Goal: Information Seeking & Learning: Learn about a topic

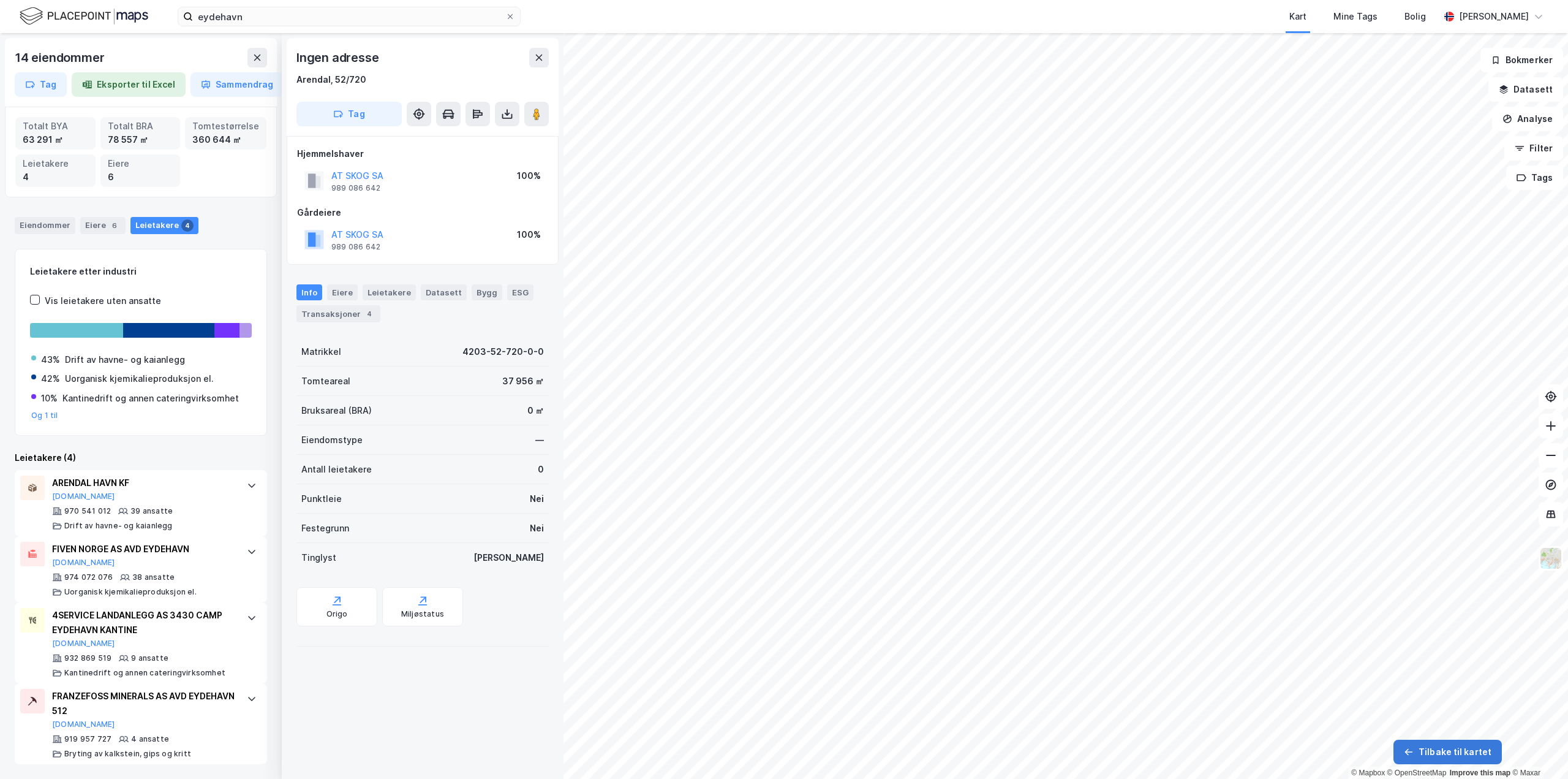
click at [1441, 752] on button "Tilbake til kartet" at bounding box center [1448, 752] width 108 height 25
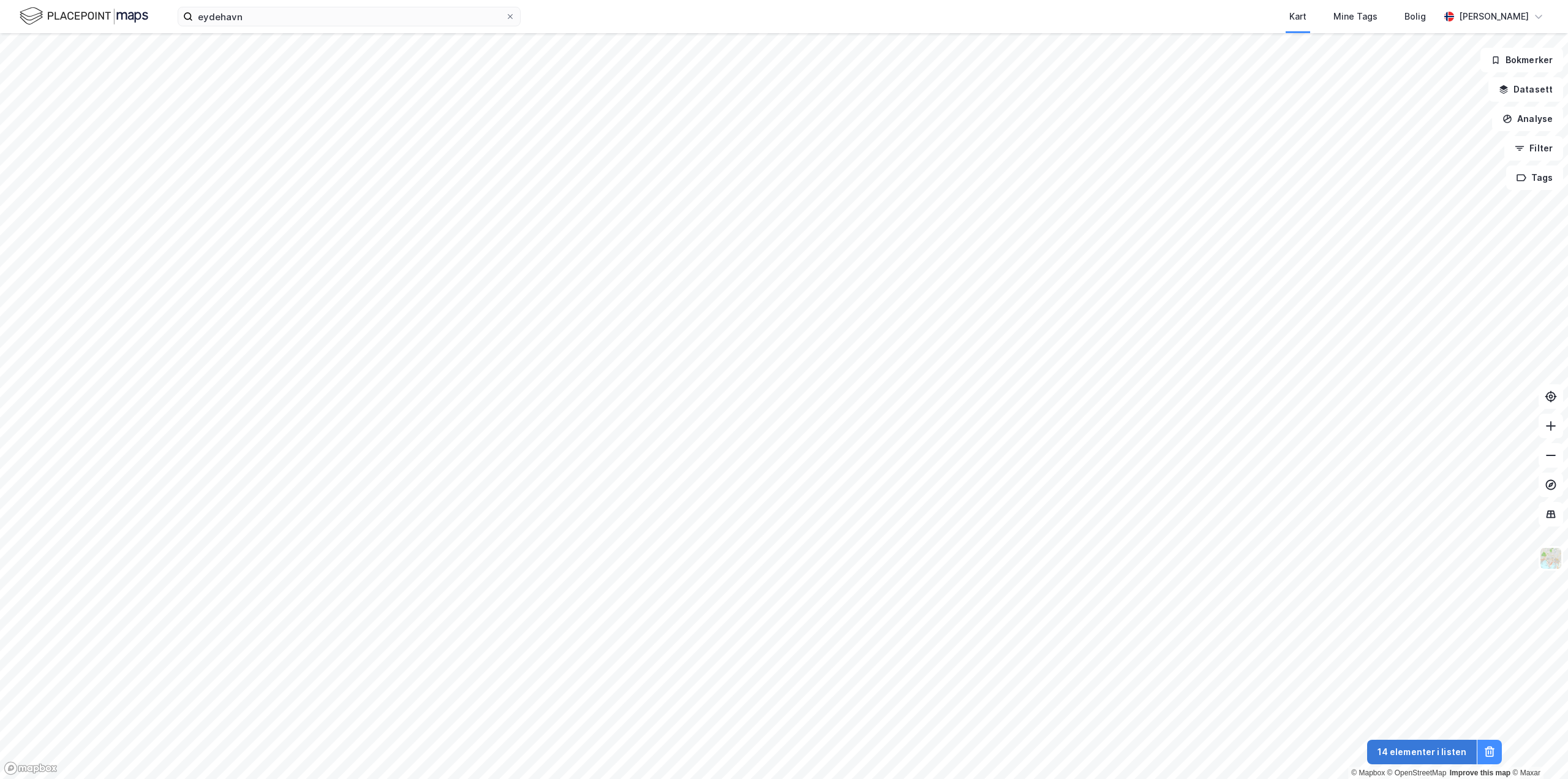
click at [1440, 750] on button "14 elementer i listen" at bounding box center [1422, 752] width 110 height 25
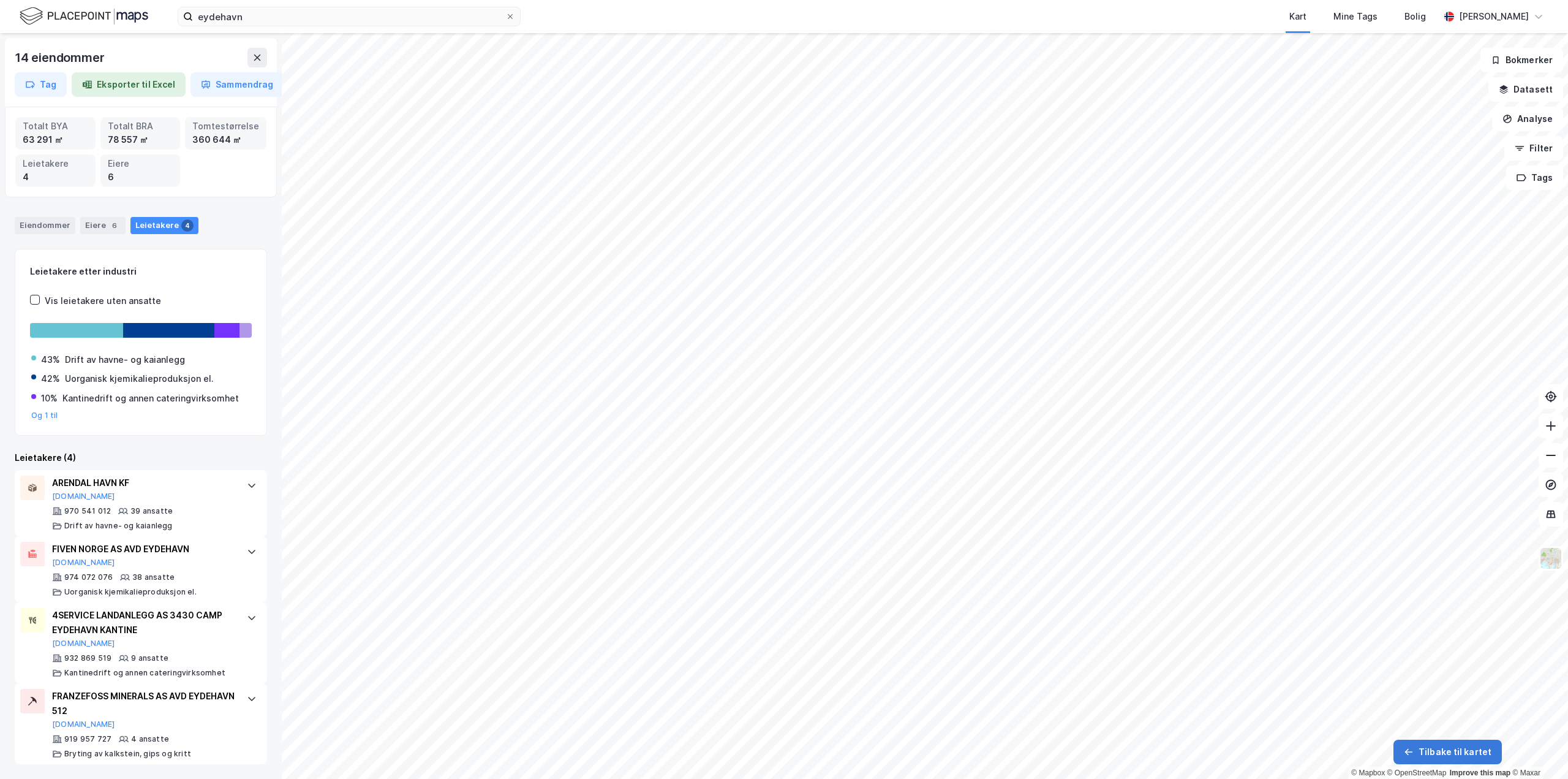
click at [1480, 752] on button "Tilbake til kartet" at bounding box center [1448, 752] width 108 height 25
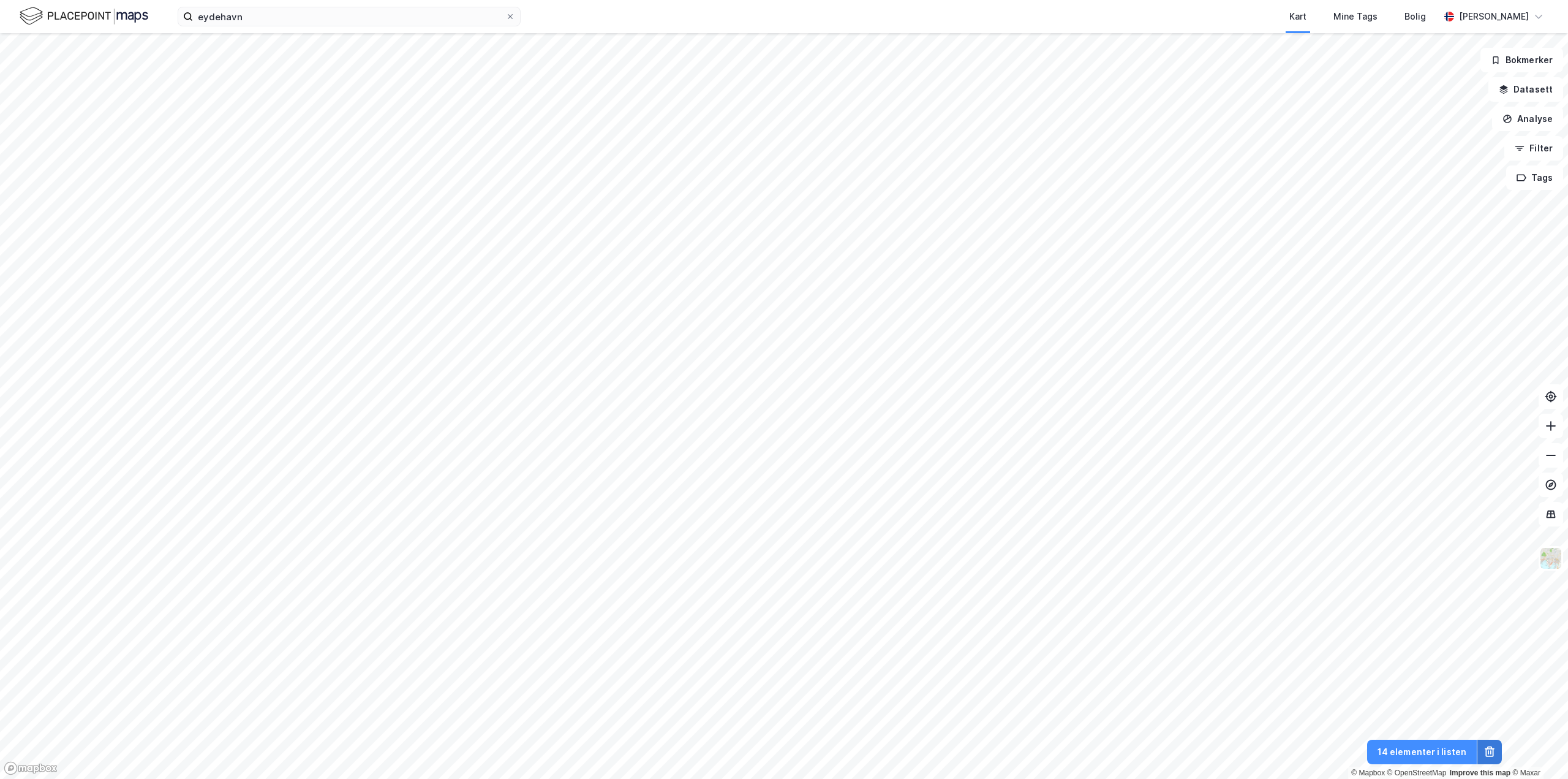
click at [1496, 752] on button at bounding box center [1489, 752] width 25 height 25
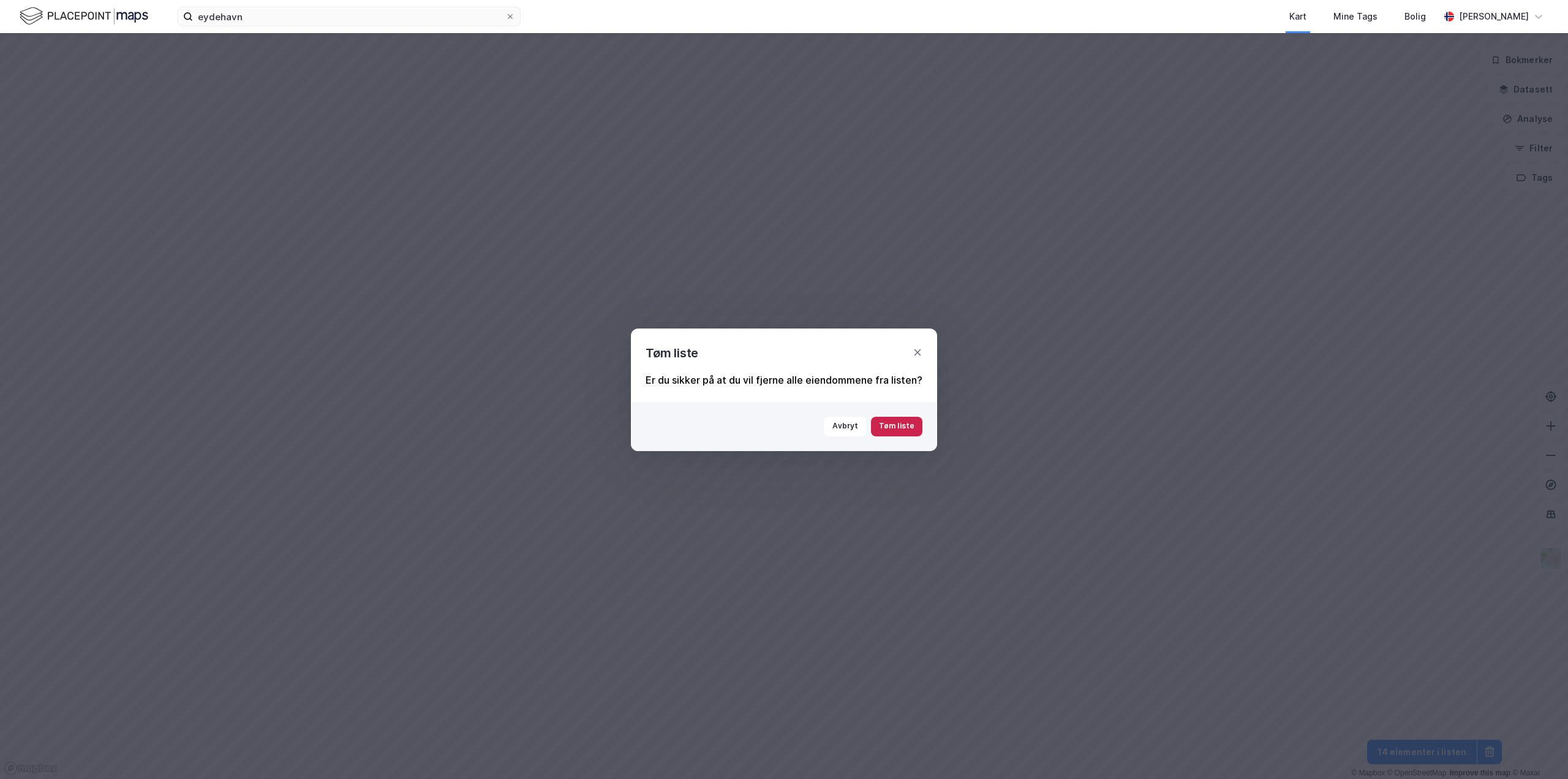
click at [909, 432] on button "Tøm liste" at bounding box center [896, 426] width 52 height 19
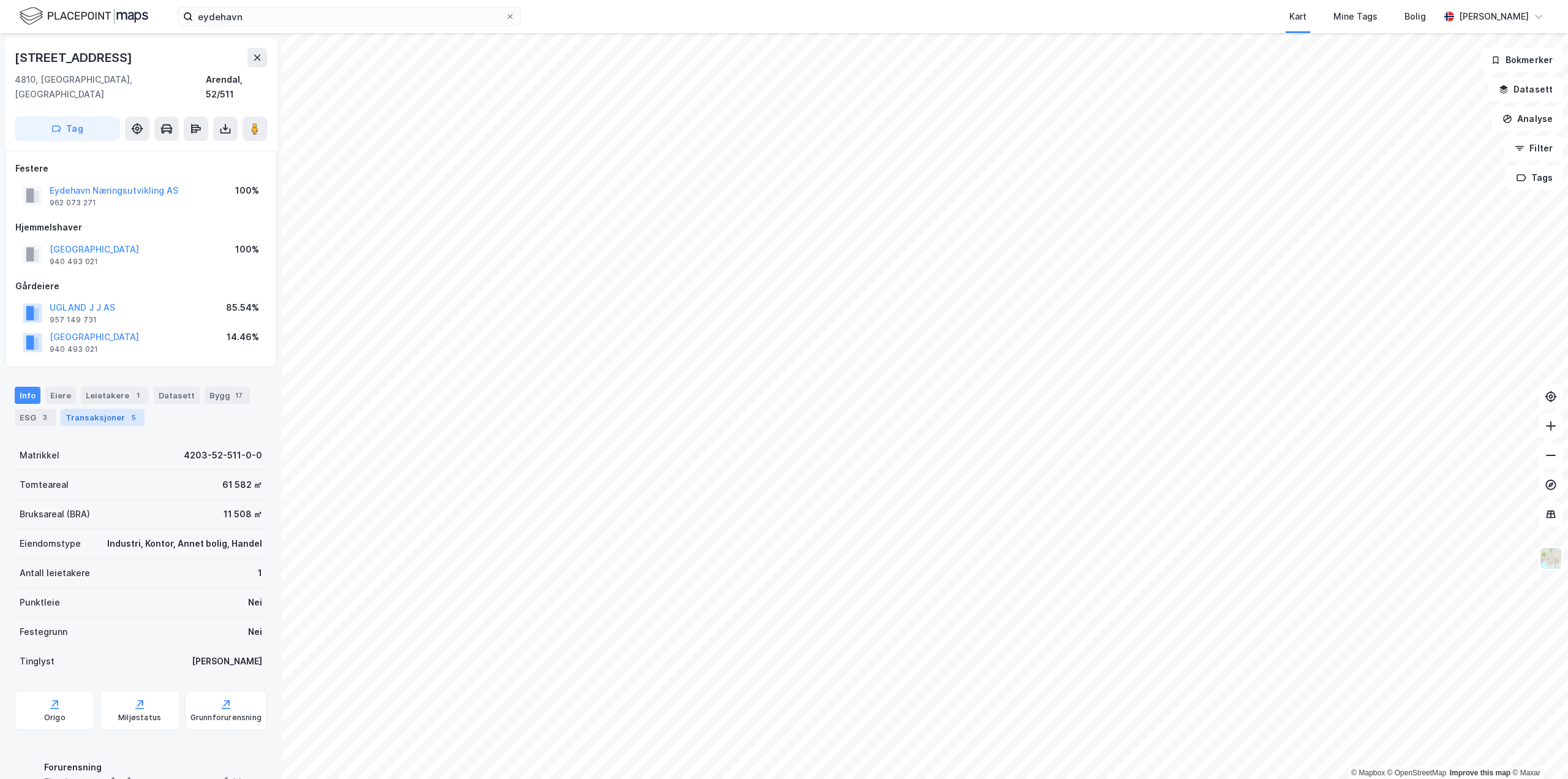
click at [110, 409] on div "Transaksjoner 5" at bounding box center [102, 418] width 84 height 17
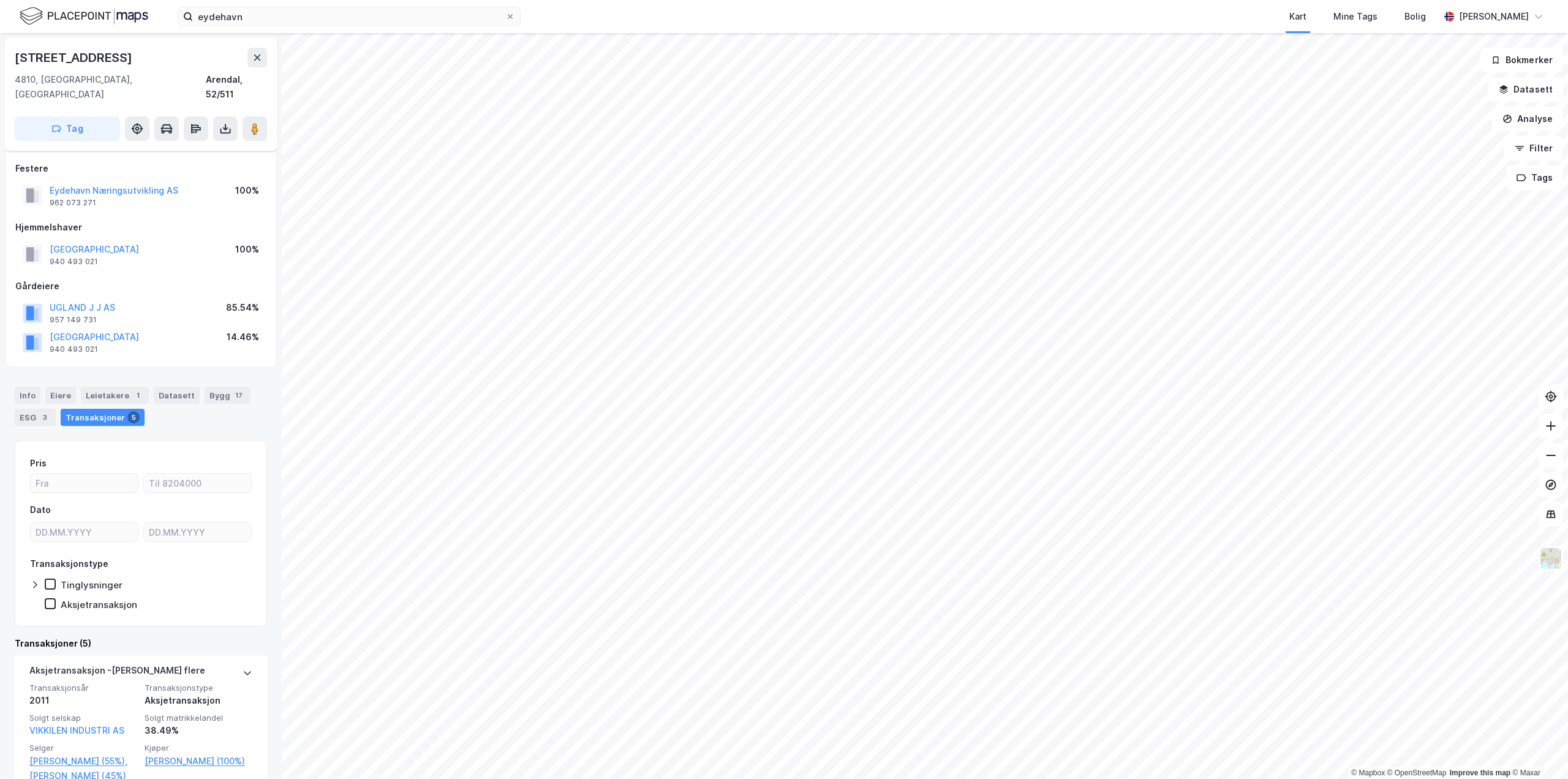
scroll to position [62, 0]
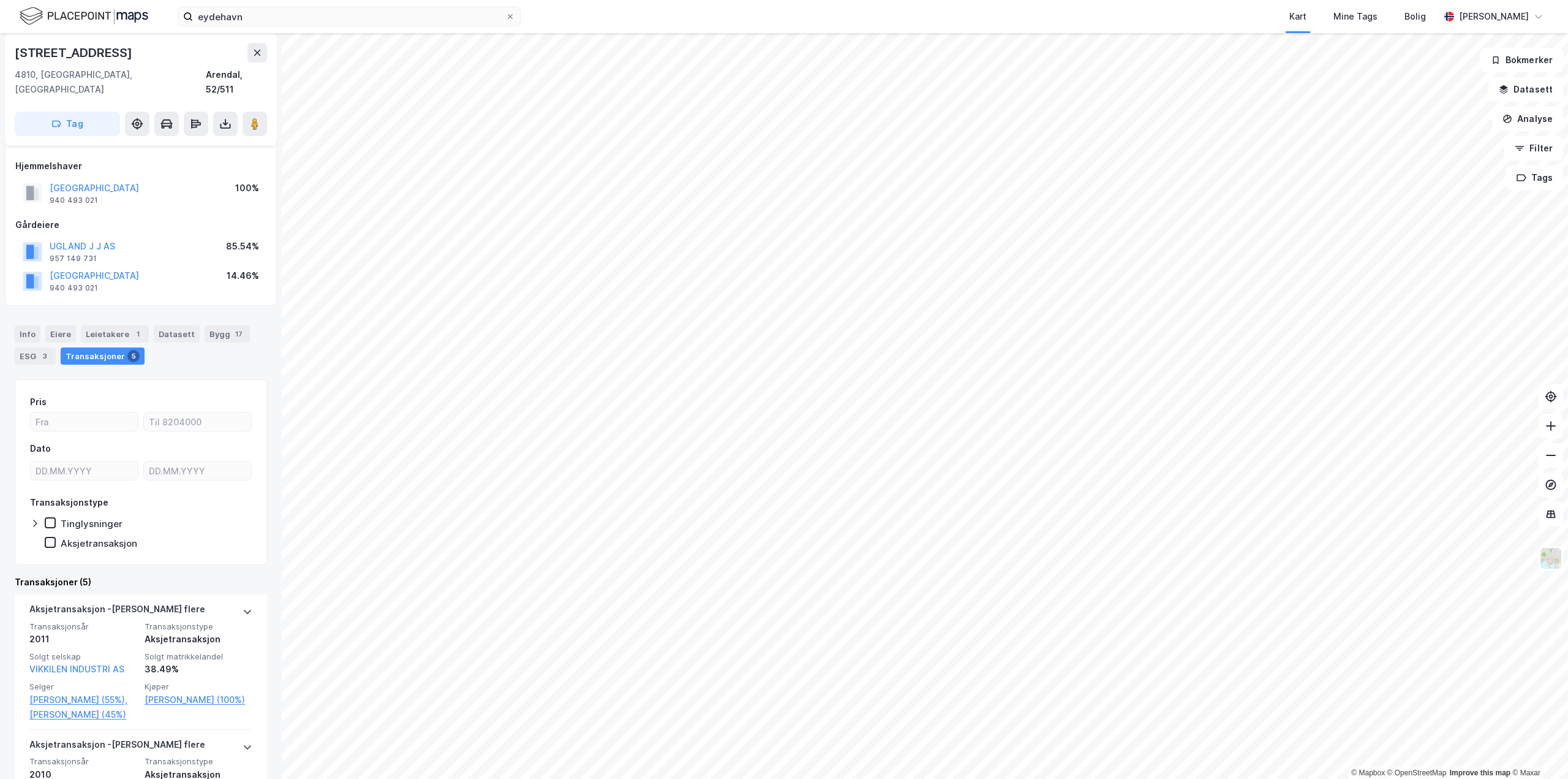
click at [0, 524] on div "[STREET_ADDRESS] Festere [GEOGRAPHIC_DATA] Næringsutvikling AS 962 073 271 100%…" at bounding box center [140, 406] width 282 height 746
click at [104, 325] on div "Leietakere 1" at bounding box center [115, 334] width 68 height 17
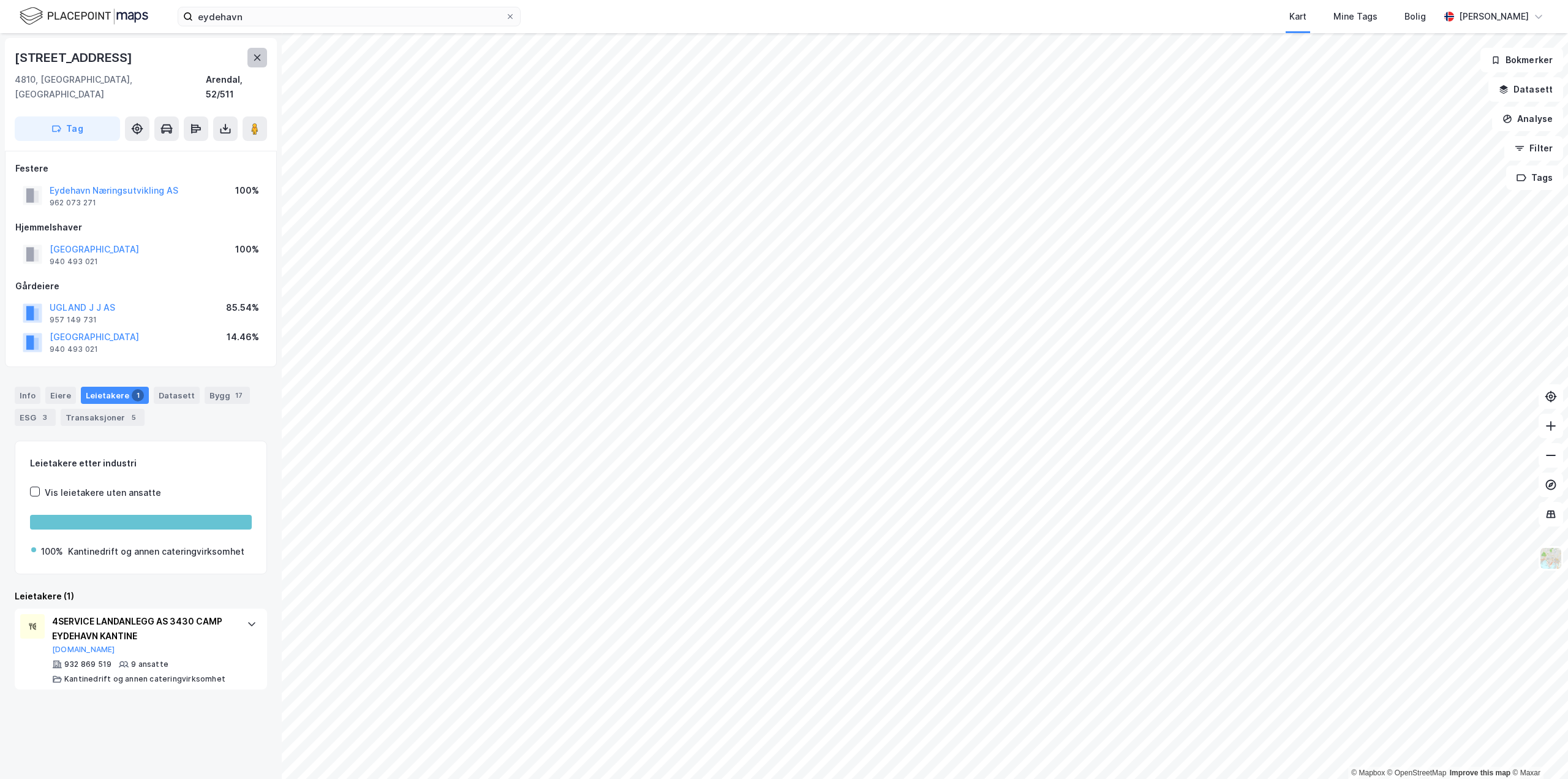
click at [260, 55] on icon at bounding box center [258, 57] width 7 height 6
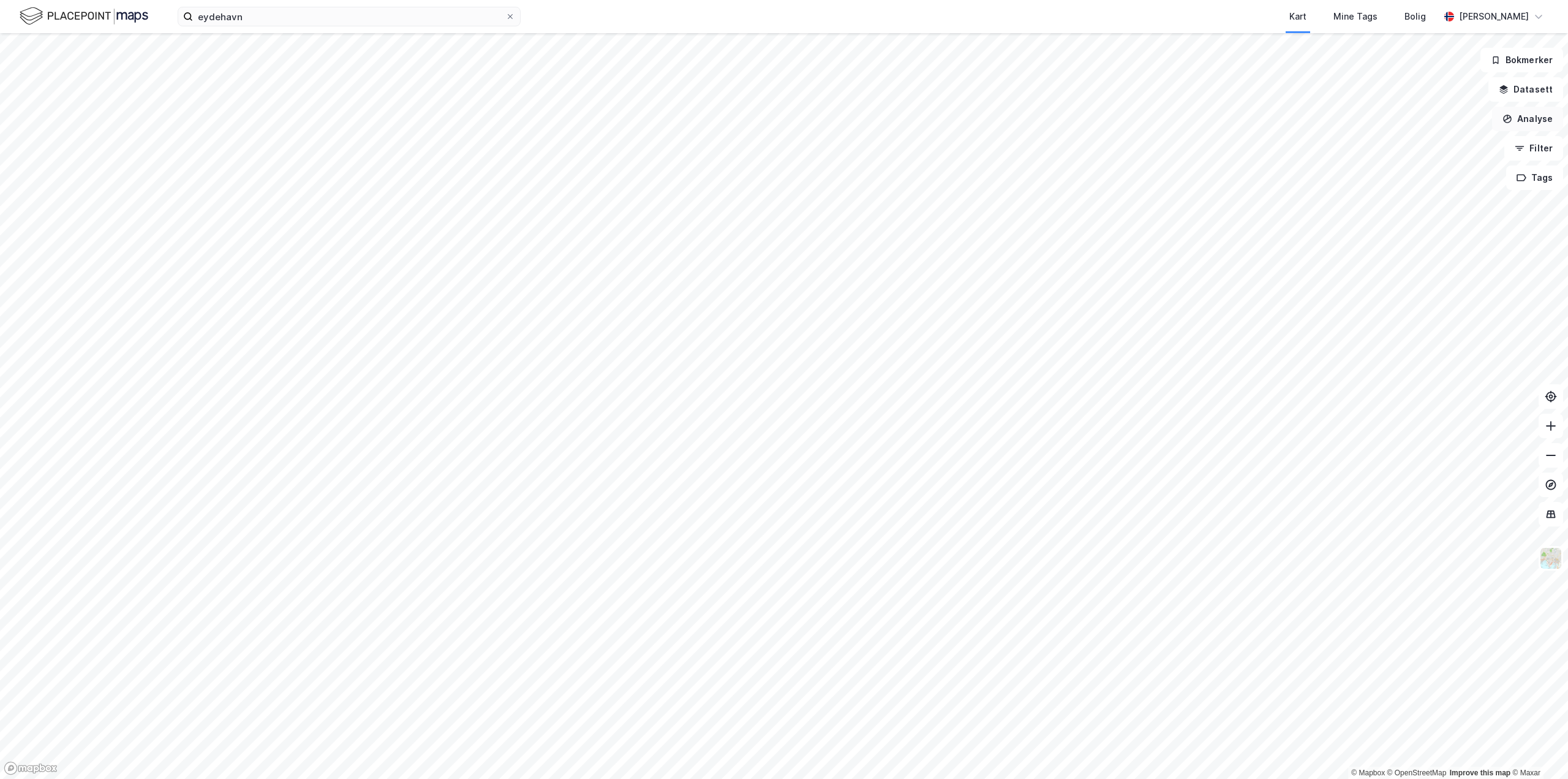
click at [1529, 122] on button "Analyse" at bounding box center [1527, 118] width 71 height 25
click at [1432, 126] on div "Mål avstand" at bounding box center [1413, 120] width 141 height 20
click at [829, 754] on icon "button" at bounding box center [827, 752] width 10 height 10
click at [1519, 114] on button "Analyse" at bounding box center [1527, 118] width 71 height 25
click at [1409, 122] on div "Mål avstand" at bounding box center [1420, 120] width 106 height 11
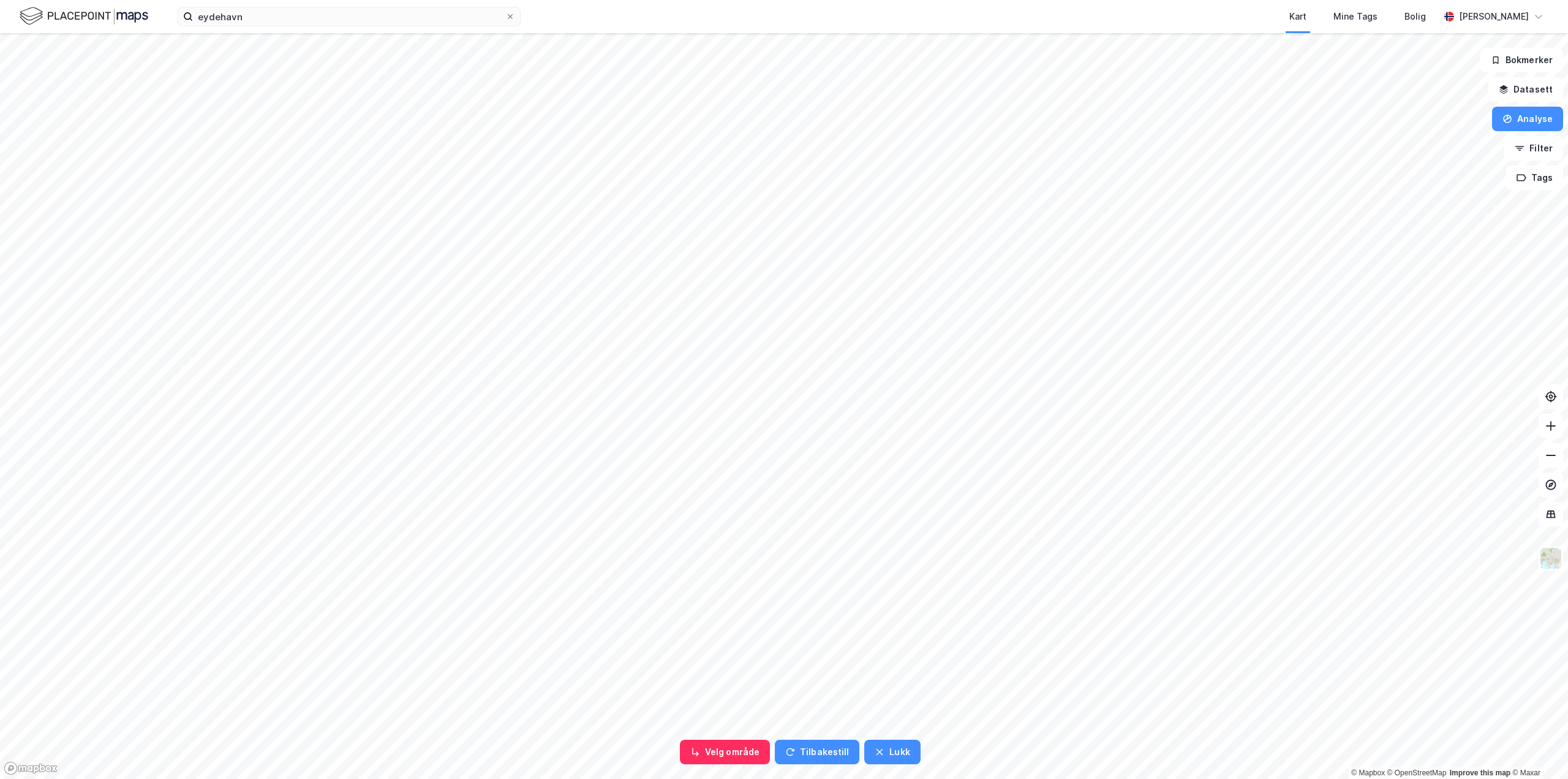
click at [1023, 0] on html "eydehavn Kart Mine Tags Bolig [PERSON_NAME] Velg område Tilbakestill Lukk © Map…" at bounding box center [784, 390] width 1568 height 779
click at [888, 754] on button "Lukk" at bounding box center [892, 752] width 56 height 25
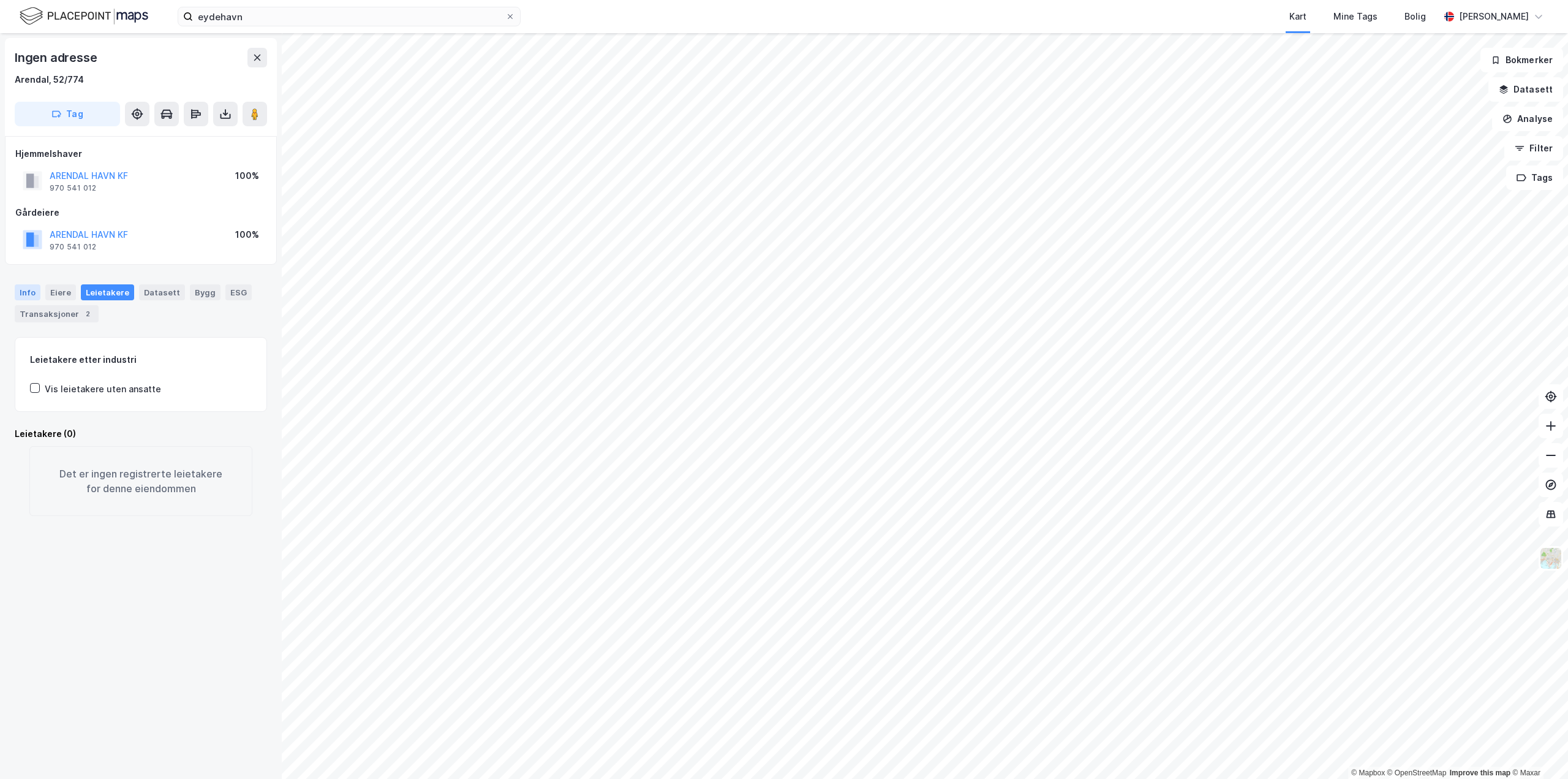
click at [29, 291] on div "Info" at bounding box center [27, 292] width 25 height 16
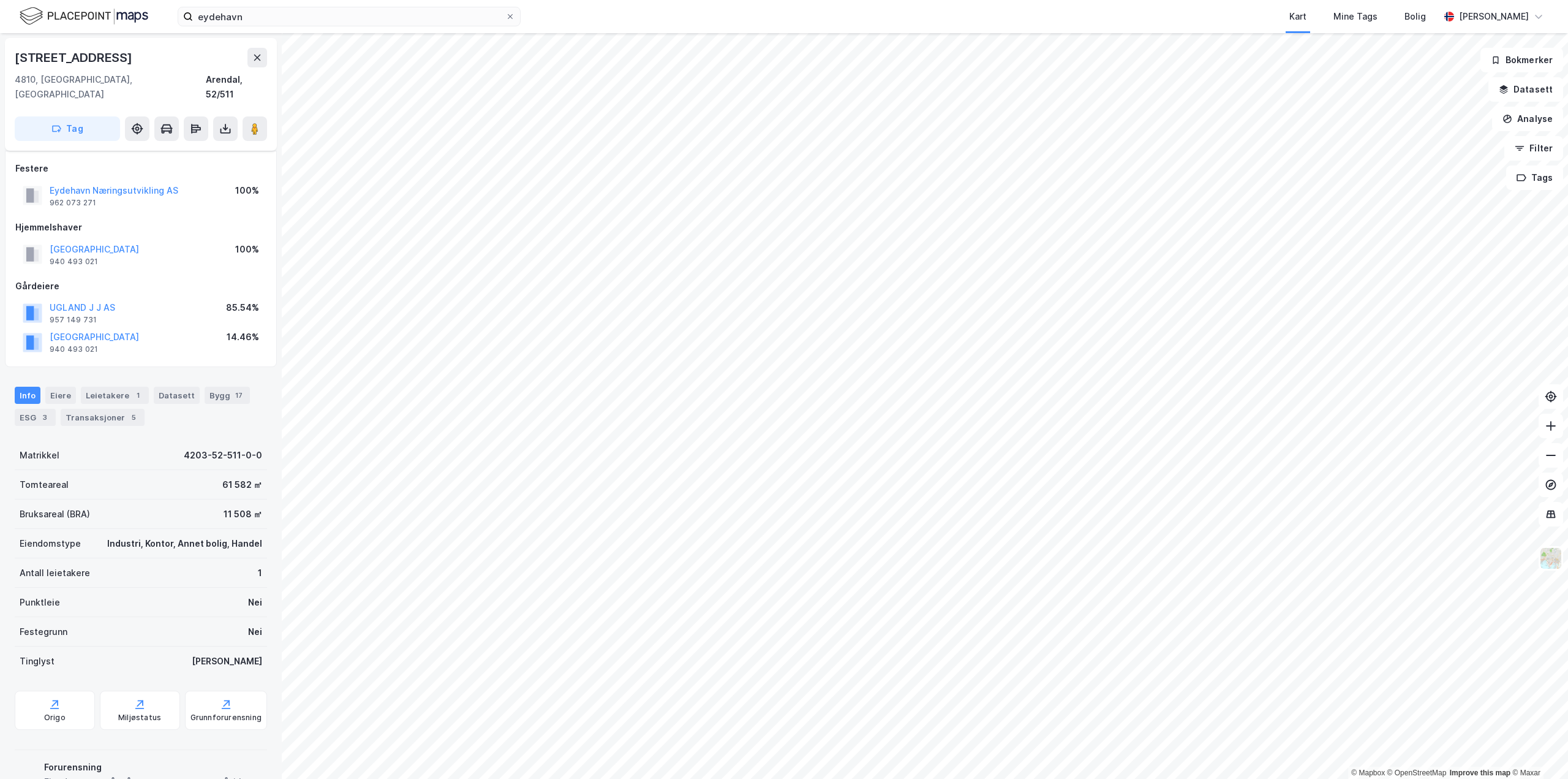
scroll to position [55, 0]
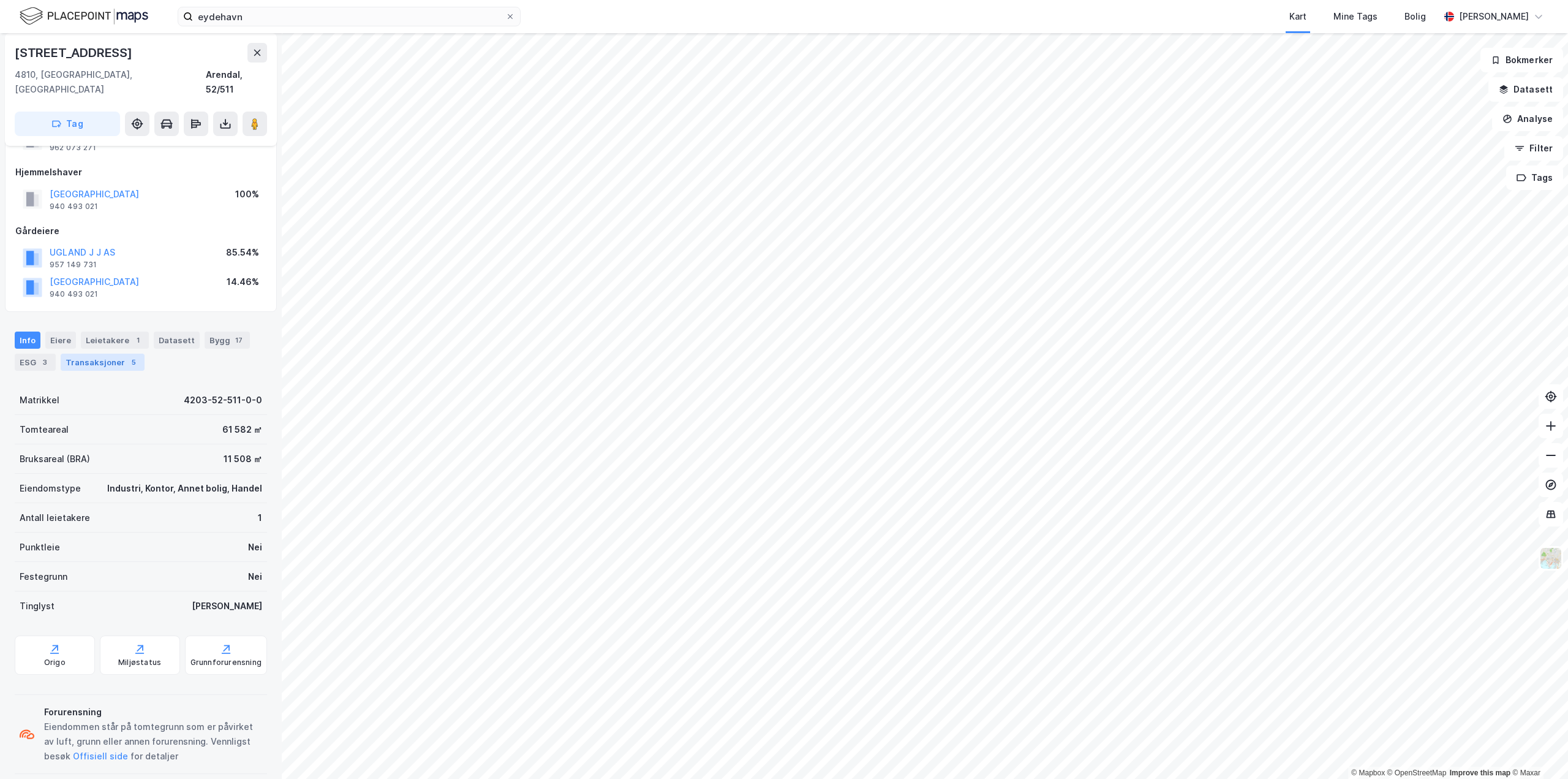
click at [96, 353] on div "Transaksjoner 5" at bounding box center [102, 362] width 84 height 17
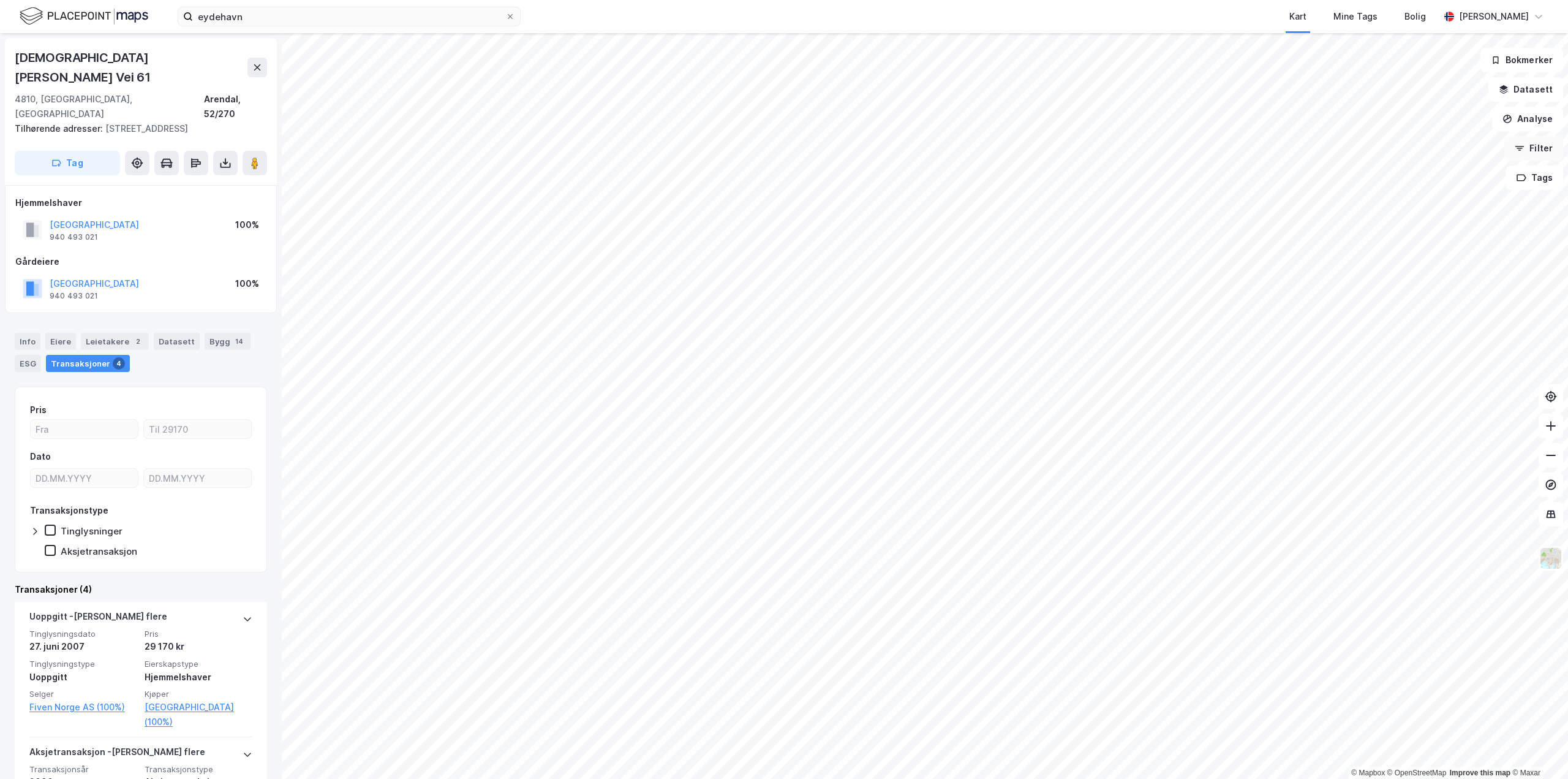
click at [1543, 149] on button "Filter" at bounding box center [1533, 148] width 59 height 25
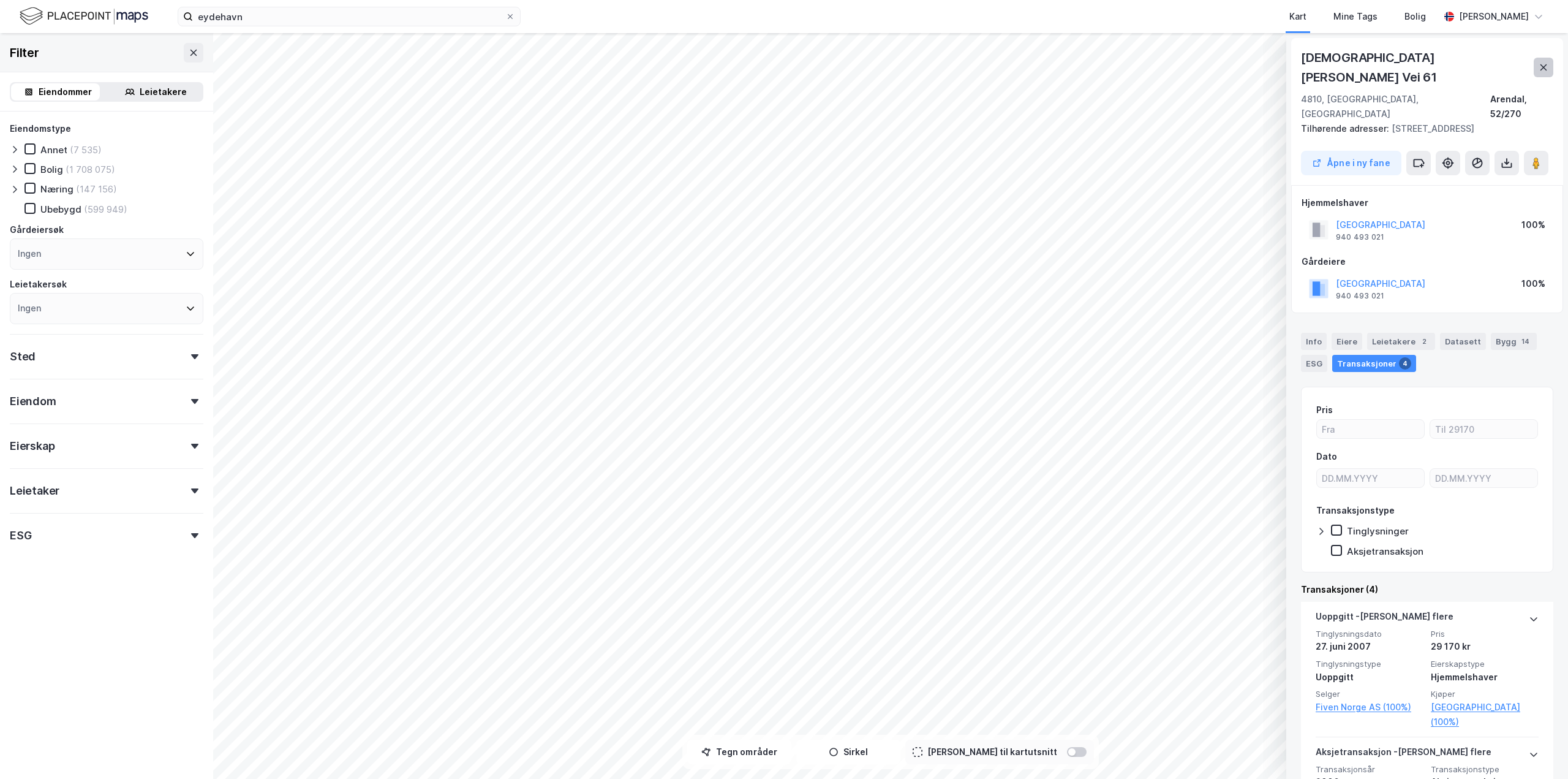
click at [1544, 62] on button at bounding box center [1543, 67] width 19 height 19
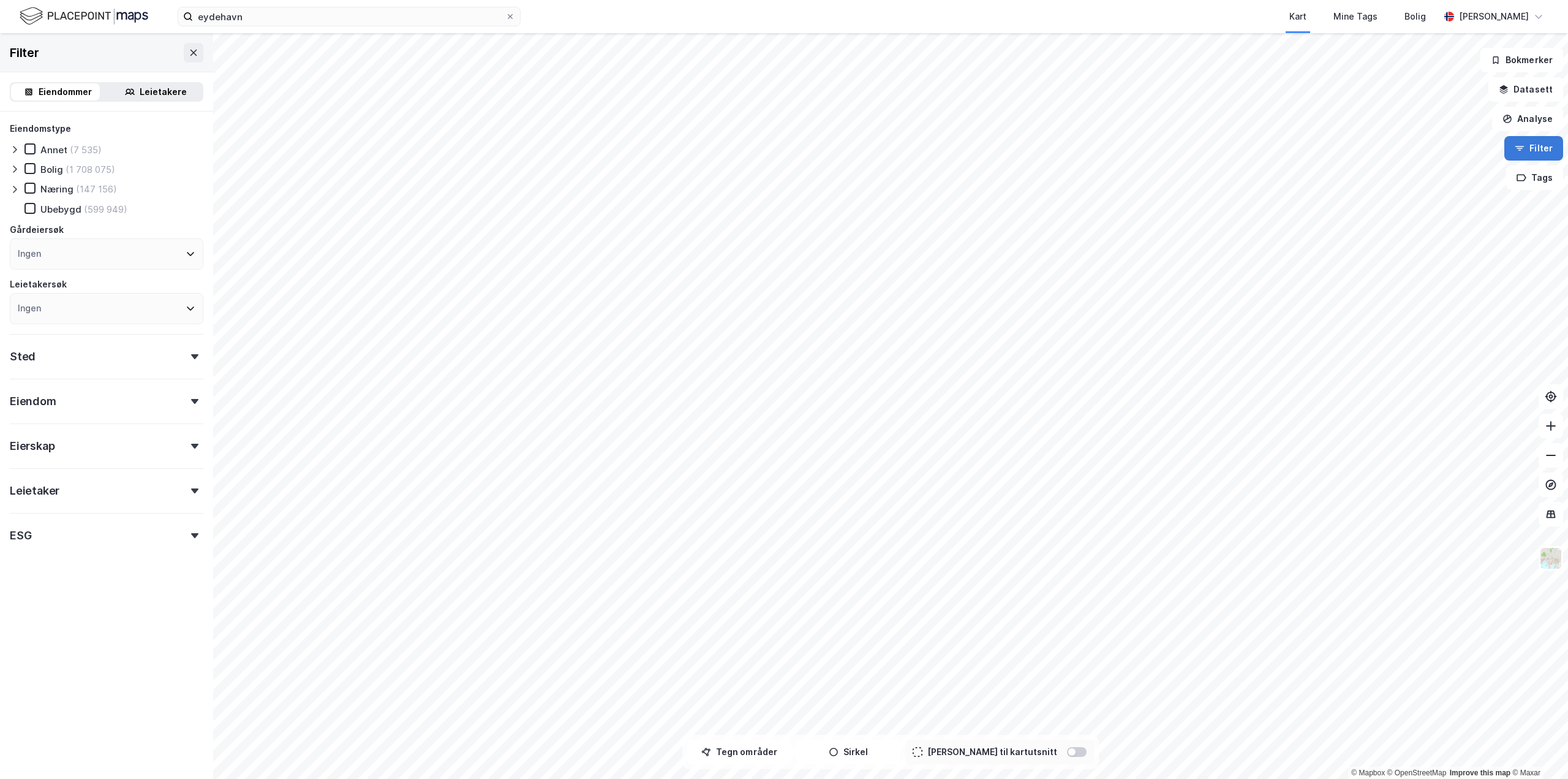
click at [1519, 155] on button "Filter" at bounding box center [1533, 148] width 59 height 25
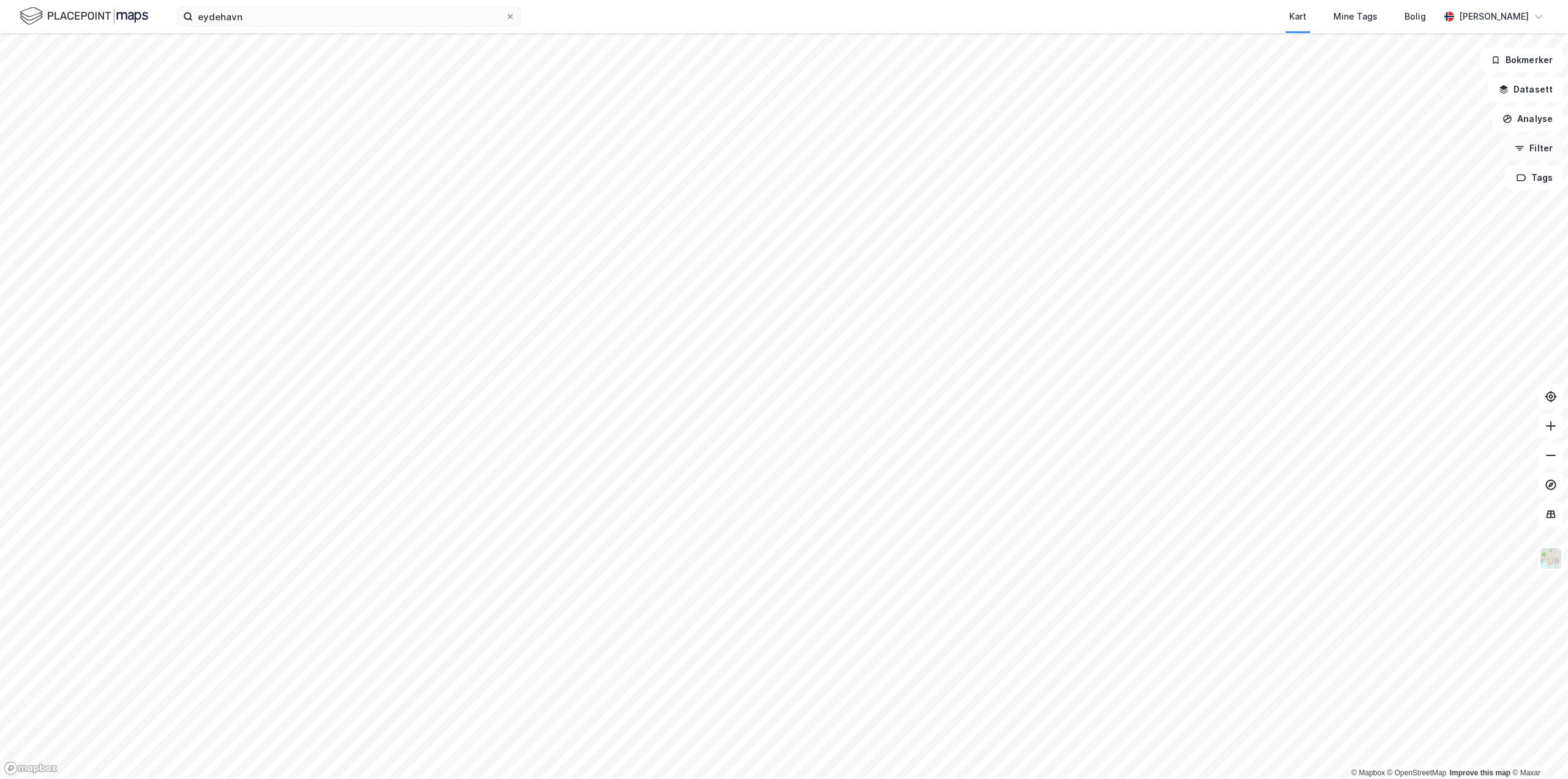
click at [1519, 155] on button "Filter" at bounding box center [1533, 148] width 59 height 25
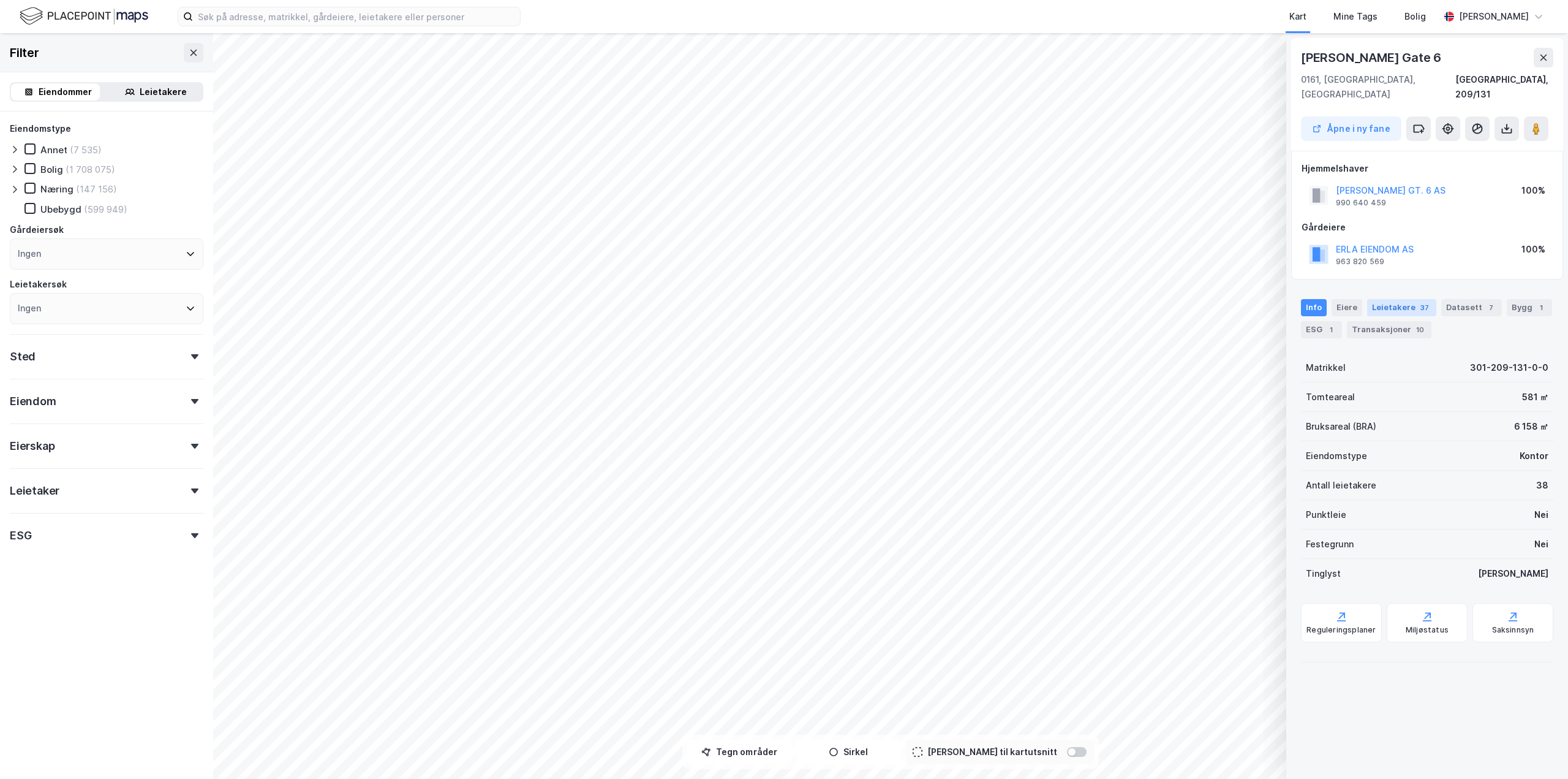
click at [1368, 299] on div "Leietakere 37" at bounding box center [1401, 308] width 69 height 17
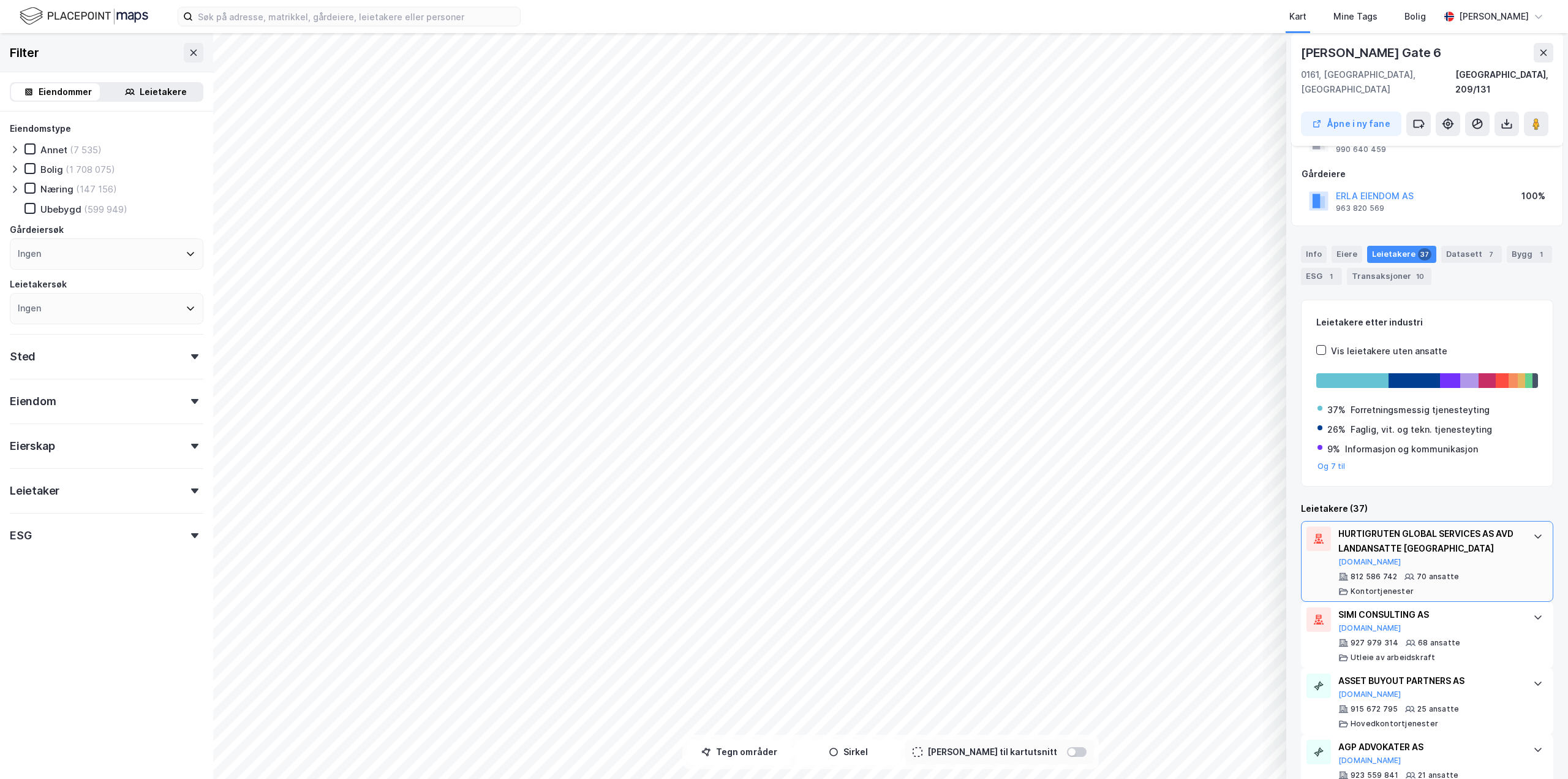
scroll to position [122, 0]
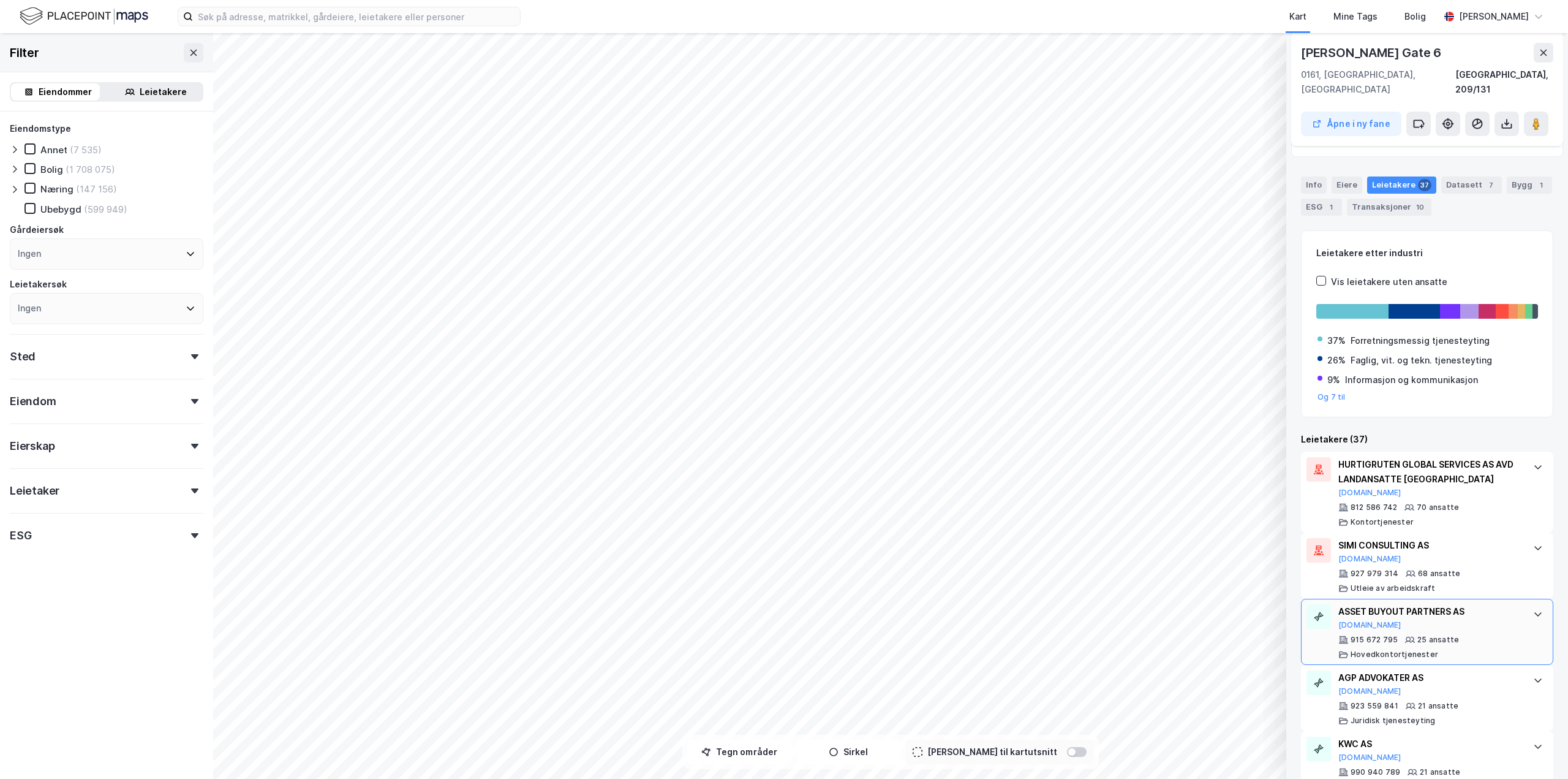
click at [1534, 612] on icon at bounding box center [1537, 614] width 7 height 4
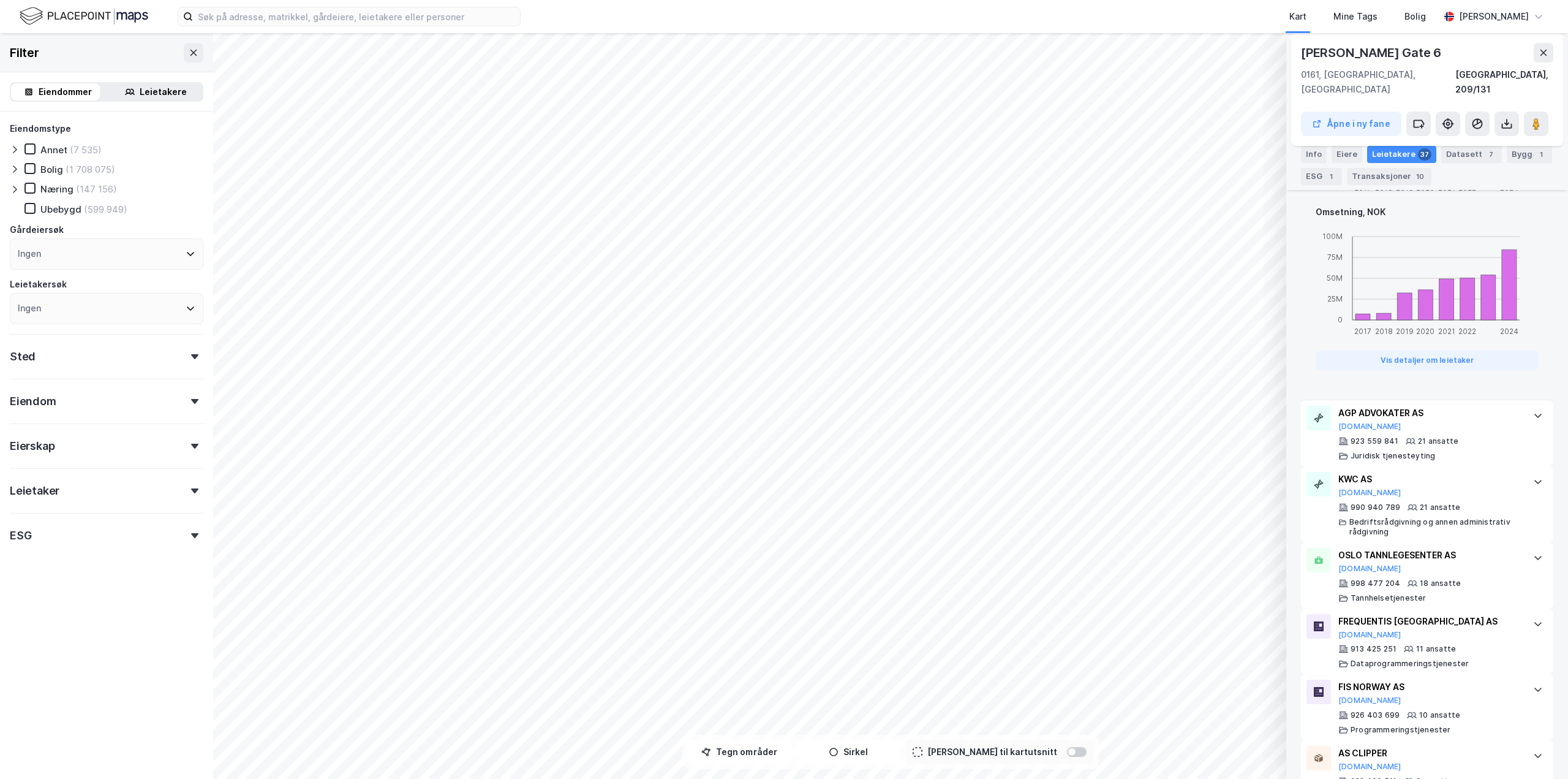
scroll to position [1041, 0]
click at [1474, 480] on div "KWC AS Proff.no" at bounding box center [1429, 484] width 183 height 25
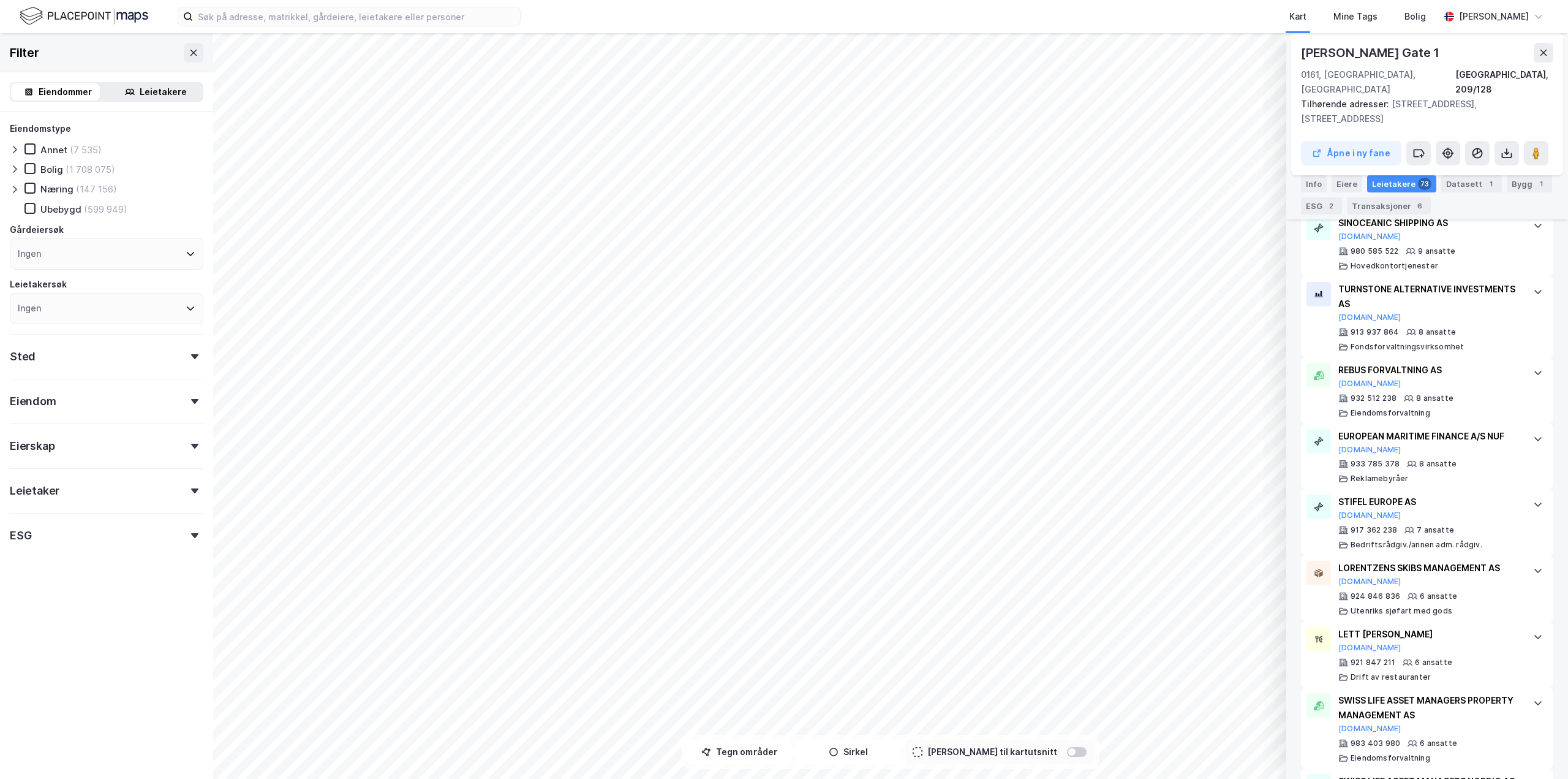
scroll to position [1212, 0]
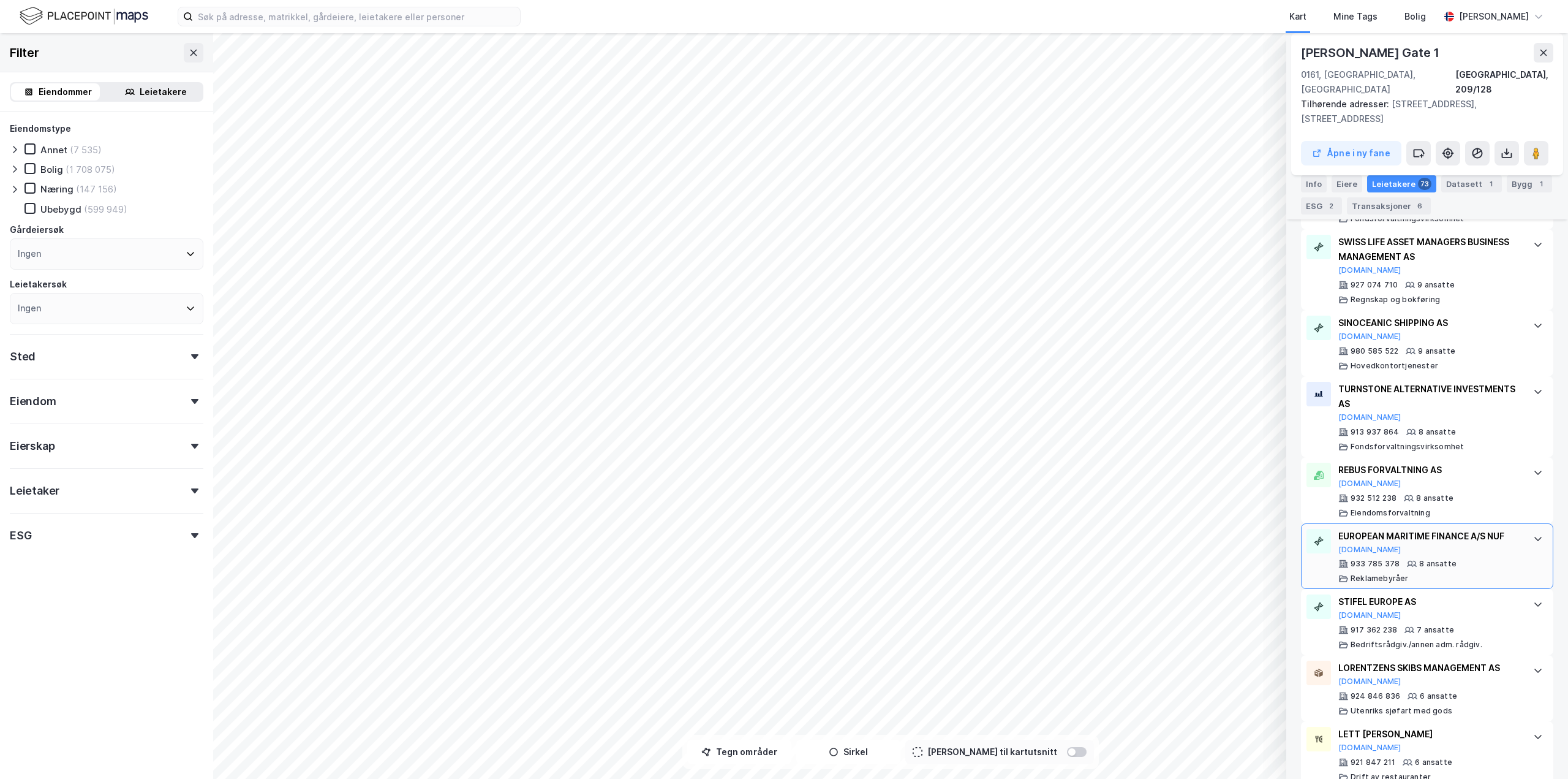
click at [1495, 529] on div "EUROPEAN MARITIME FINANCE A/S NUF" at bounding box center [1429, 536] width 183 height 15
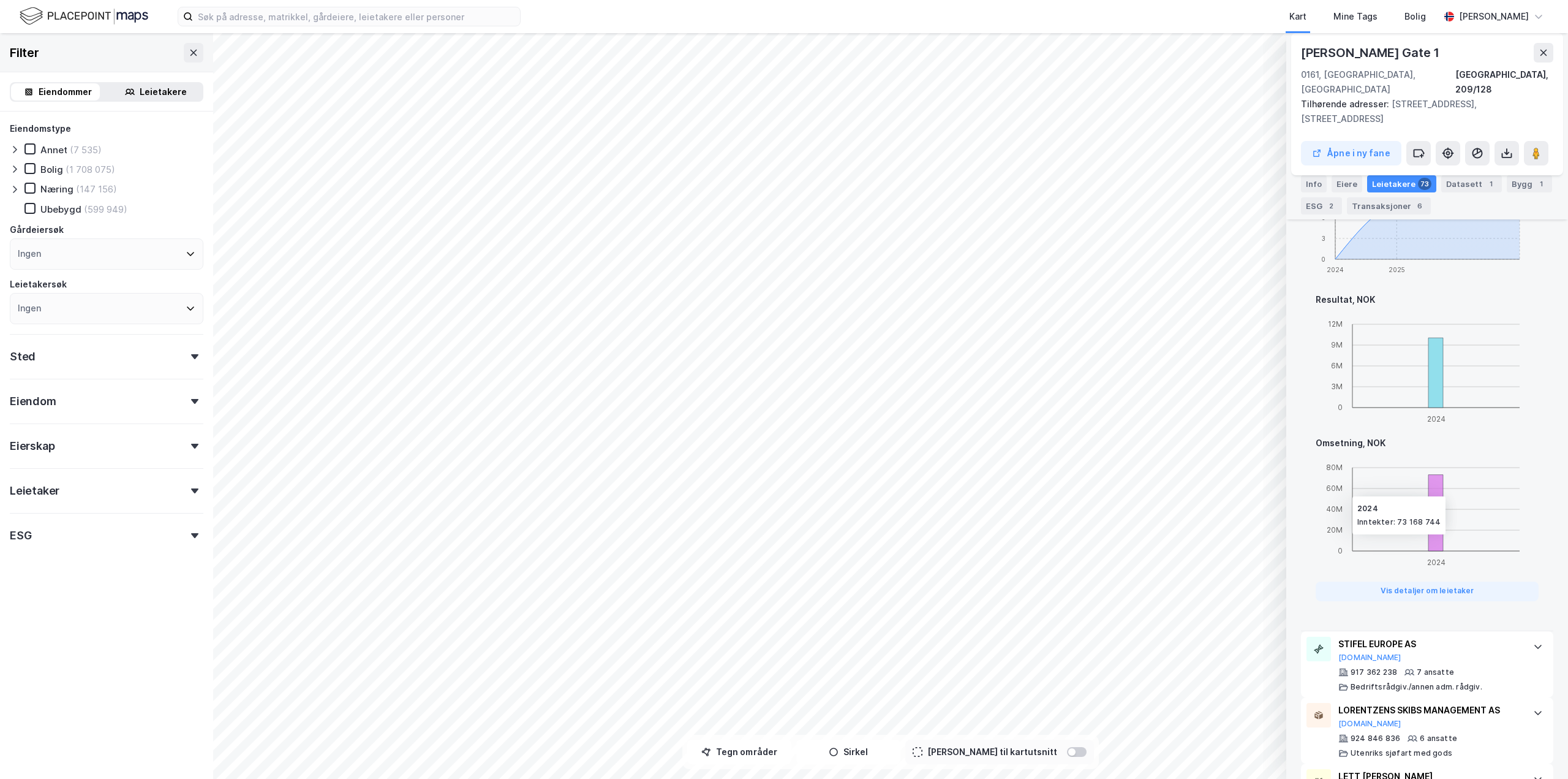
scroll to position [1886, 0]
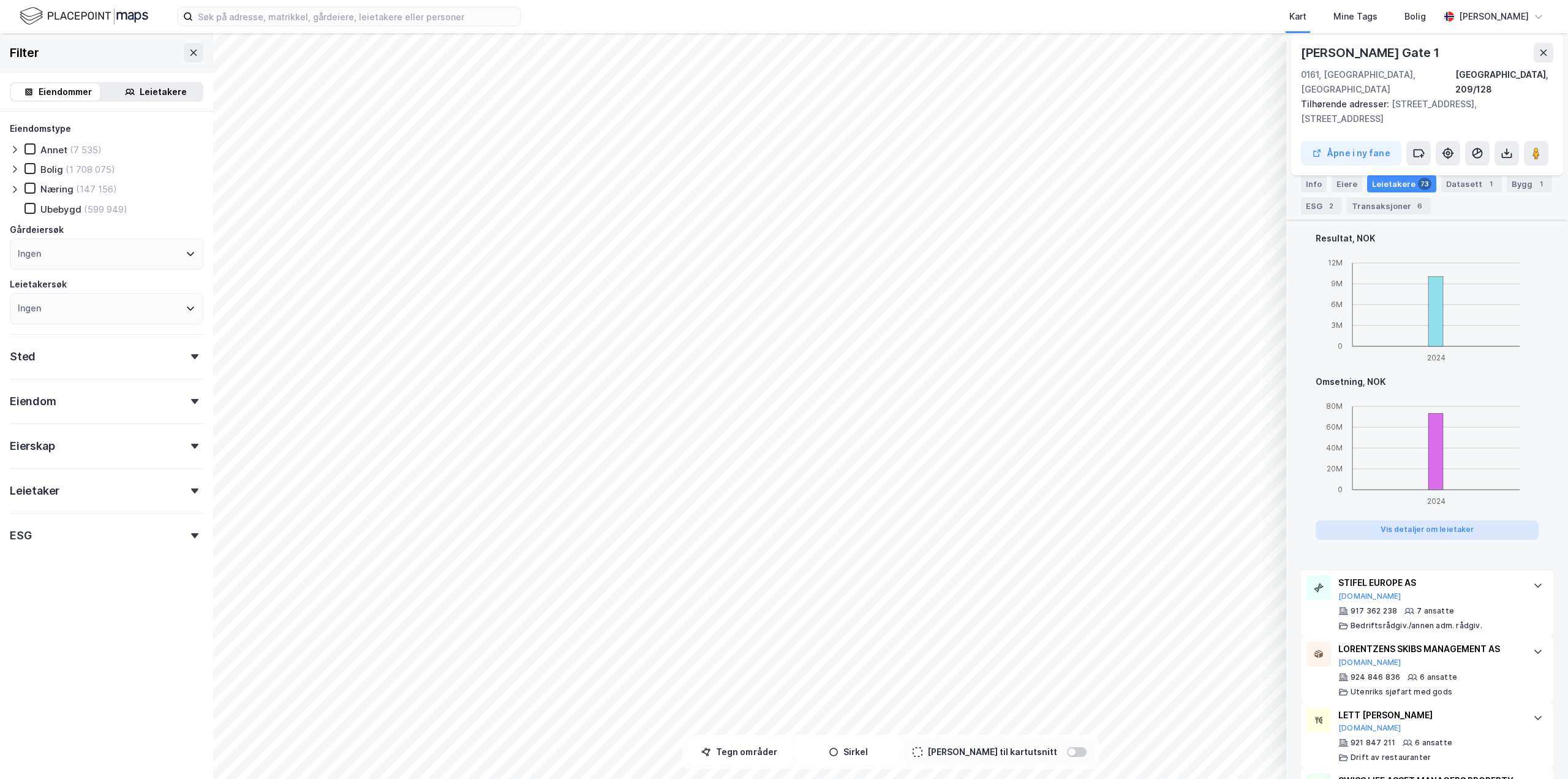
click at [1423, 520] on button "Vis detaljer om leietaker" at bounding box center [1426, 529] width 223 height 19
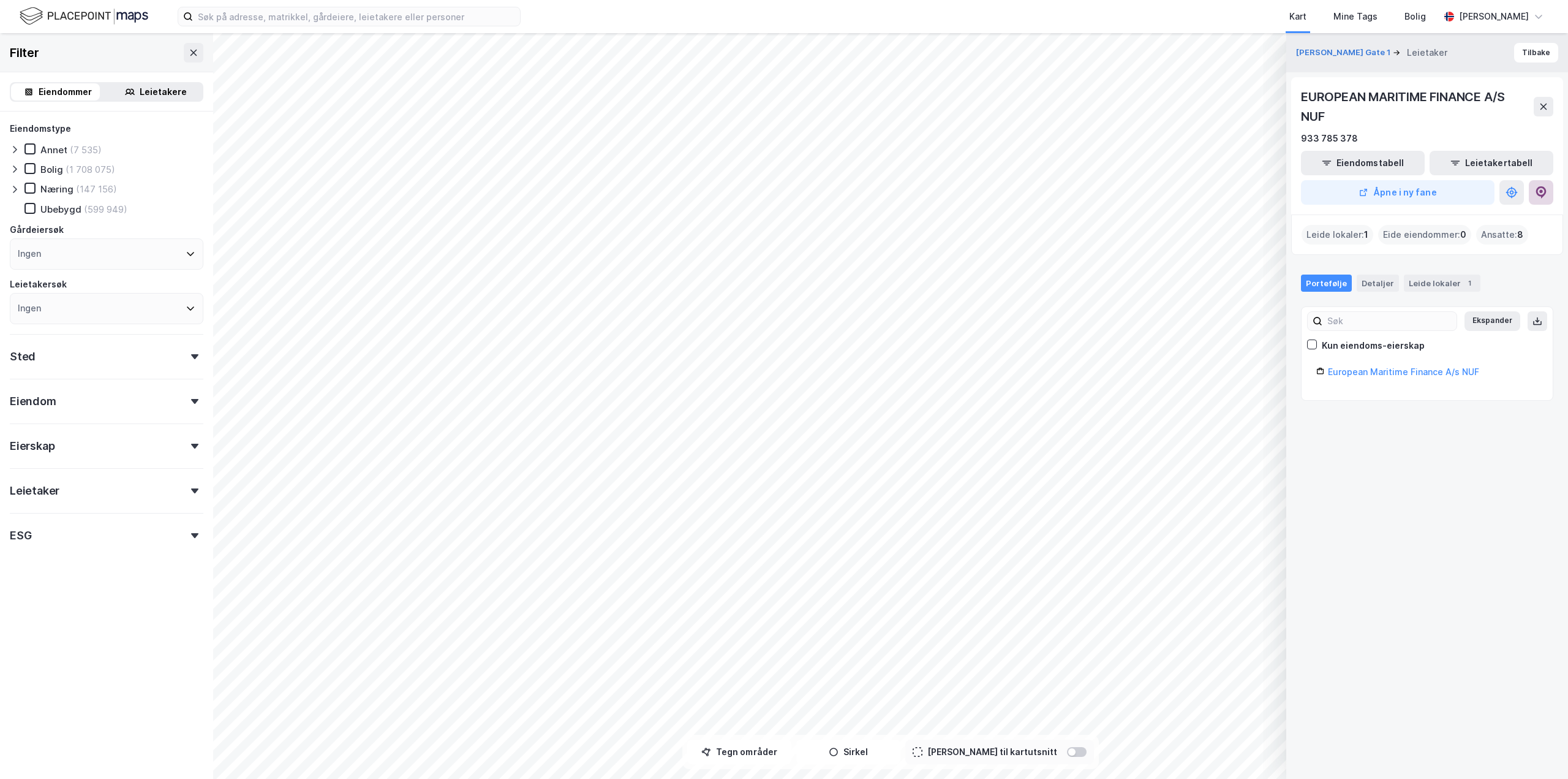
click at [1538, 182] on button at bounding box center [1541, 192] width 25 height 25
